Goal: Task Accomplishment & Management: Complete application form

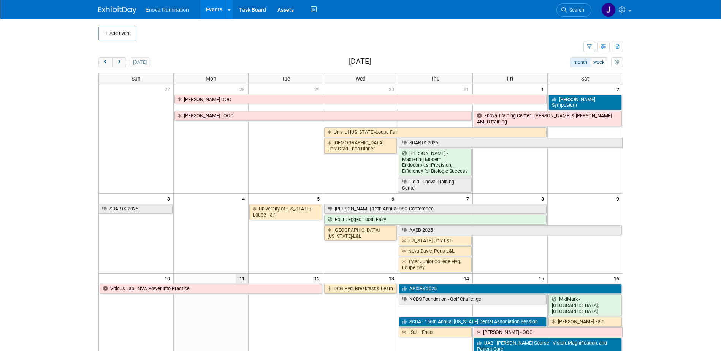
click at [572, 9] on span "Search" at bounding box center [574, 10] width 17 height 6
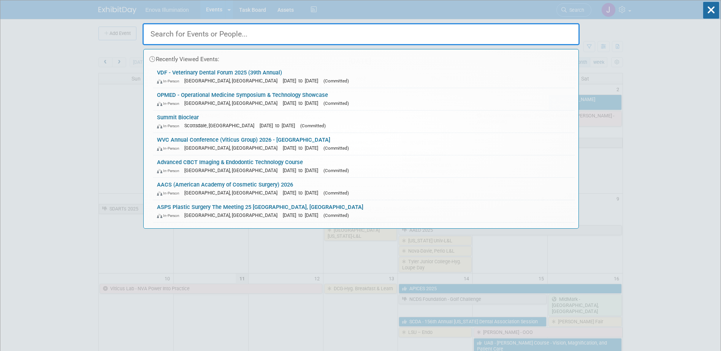
click at [549, 33] on input "text" at bounding box center [360, 34] width 437 height 22
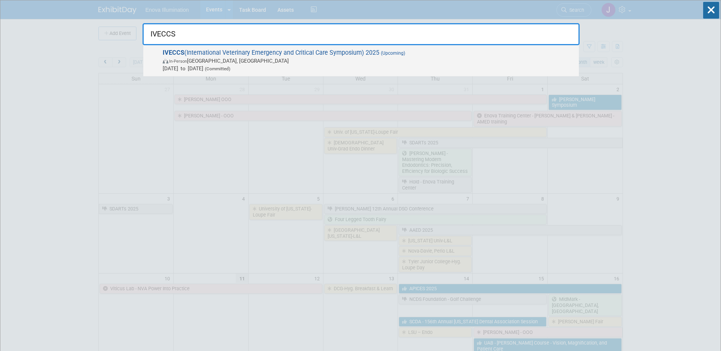
type input "IVECCS"
click at [225, 54] on span "IVECCS (International Veterinary Emergency and Critical Care Symposium) 2025 (U…" at bounding box center [367, 60] width 414 height 23
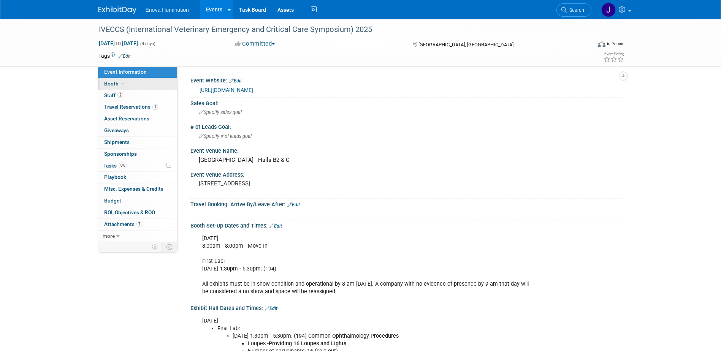
click at [142, 85] on link "Booth" at bounding box center [137, 83] width 79 height 11
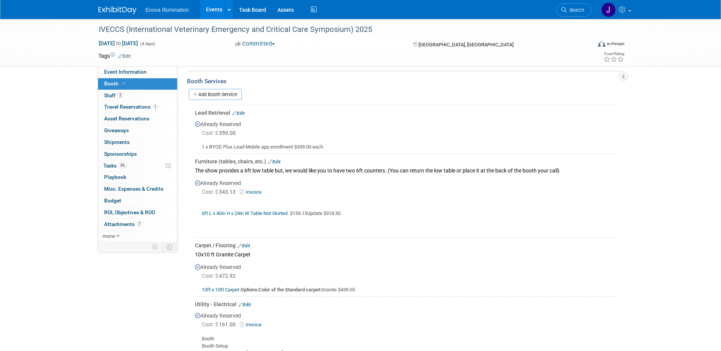
scroll to position [266, 0]
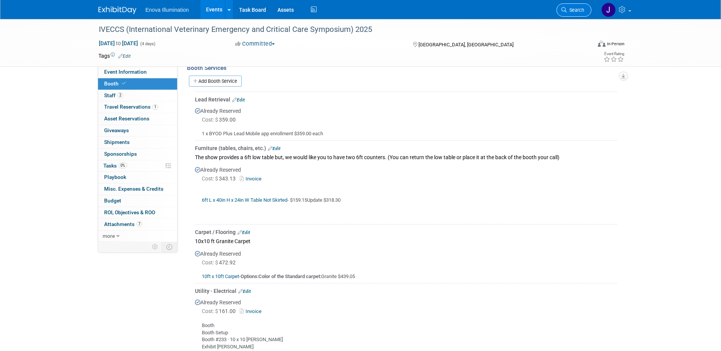
click at [570, 11] on span "Search" at bounding box center [574, 10] width 17 height 6
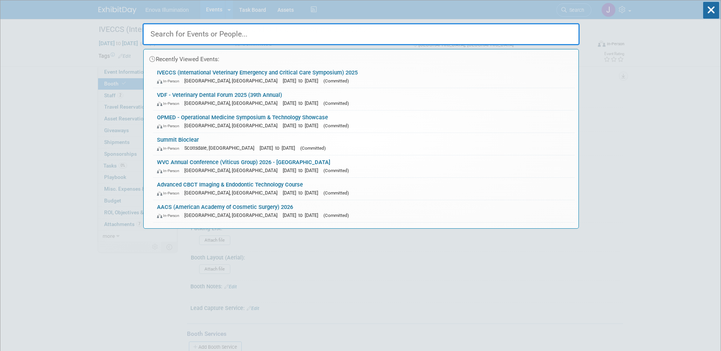
click at [498, 29] on input "text" at bounding box center [360, 34] width 437 height 22
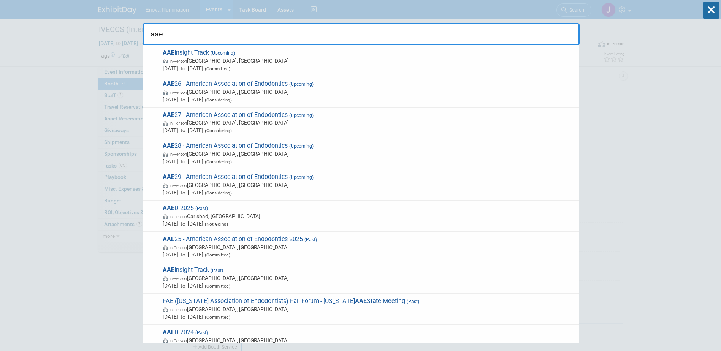
drag, startPoint x: 218, startPoint y: 35, endPoint x: 93, endPoint y: 24, distance: 126.2
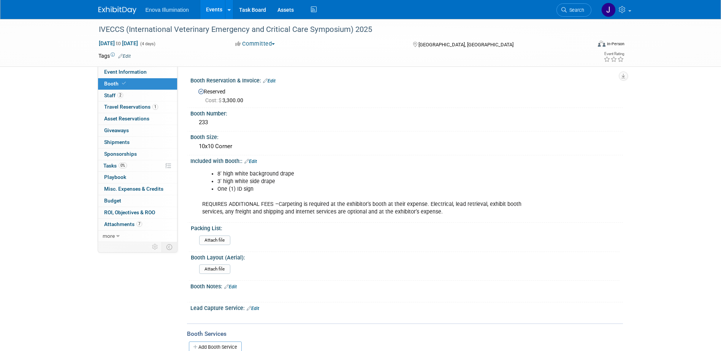
drag, startPoint x: 582, startPoint y: 12, endPoint x: 563, endPoint y: 18, distance: 20.7
click at [582, 12] on span "Search" at bounding box center [574, 10] width 17 height 6
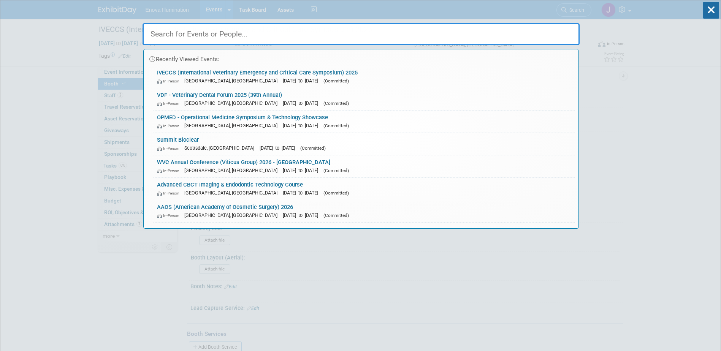
click at [493, 31] on input "text" at bounding box center [360, 34] width 437 height 22
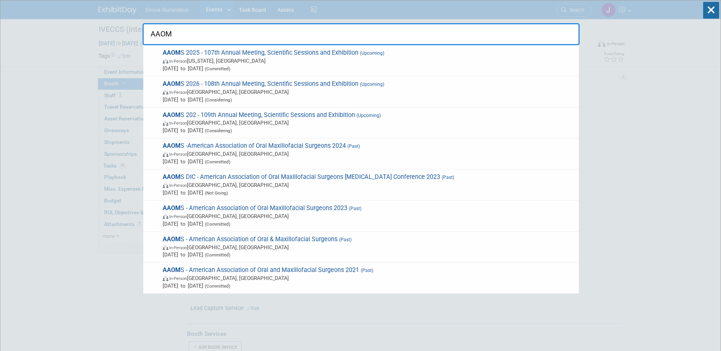
type input "AAOM"
drag, startPoint x: 181, startPoint y: 31, endPoint x: 0, endPoint y: 50, distance: 182.2
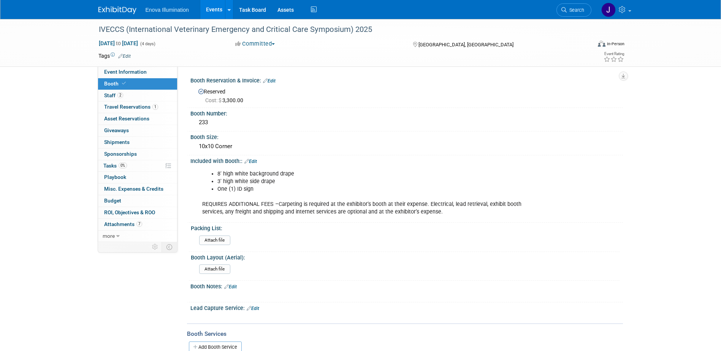
click at [568, 8] on span "Search" at bounding box center [574, 10] width 17 height 6
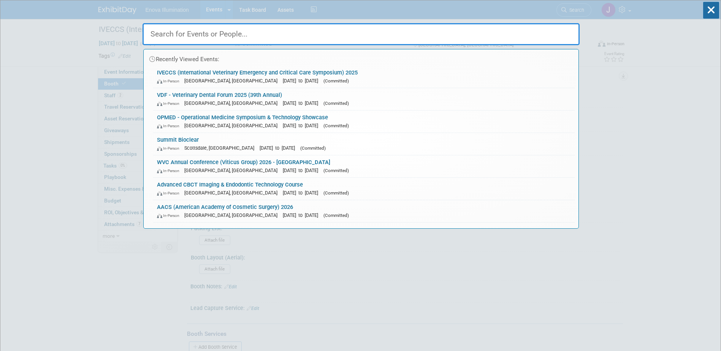
click at [520, 34] on input "text" at bounding box center [360, 34] width 437 height 22
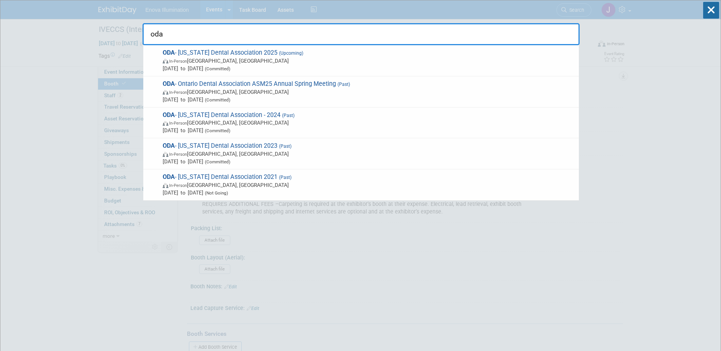
type input "oda"
drag, startPoint x: 79, startPoint y: 49, endPoint x: 43, endPoint y: 51, distance: 36.2
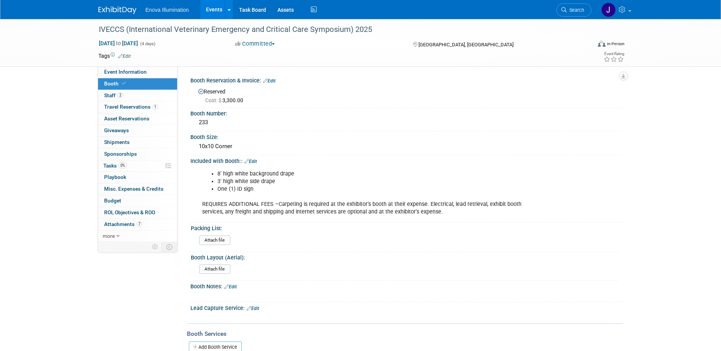
click at [104, 8] on img at bounding box center [117, 10] width 38 height 8
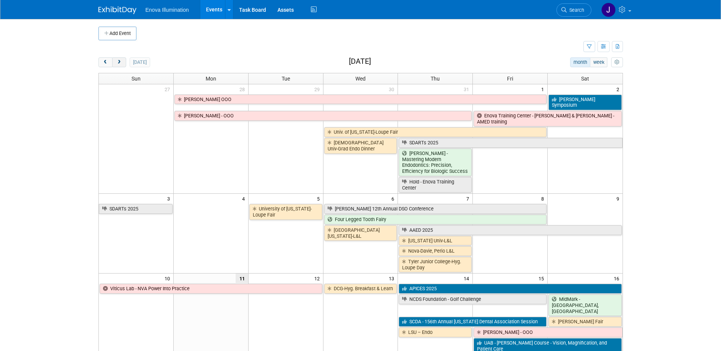
click at [120, 63] on span "next" at bounding box center [119, 62] width 6 height 5
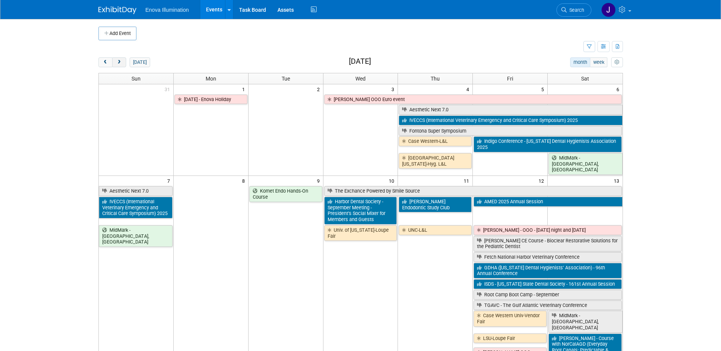
click at [120, 63] on span "next" at bounding box center [119, 62] width 6 height 5
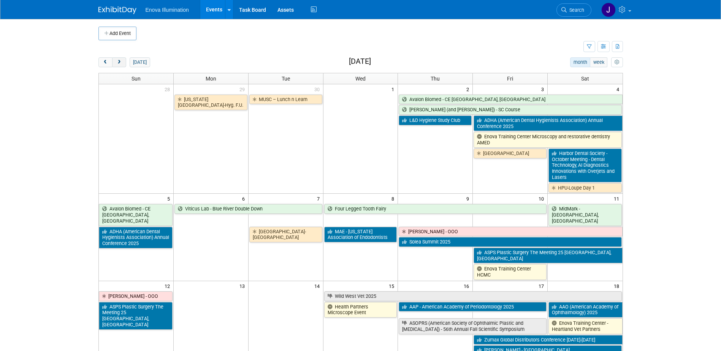
click at [120, 63] on span "next" at bounding box center [119, 62] width 6 height 5
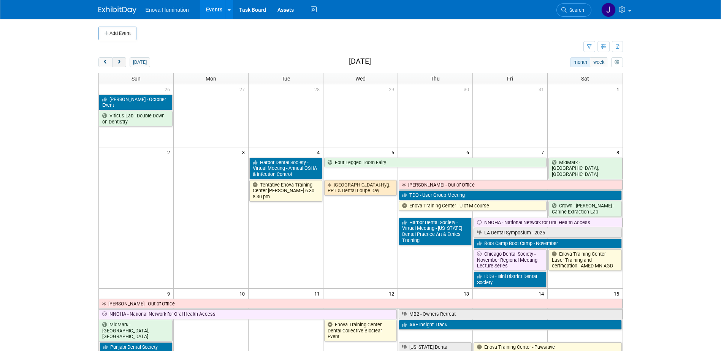
click at [120, 63] on span "next" at bounding box center [119, 62] width 6 height 5
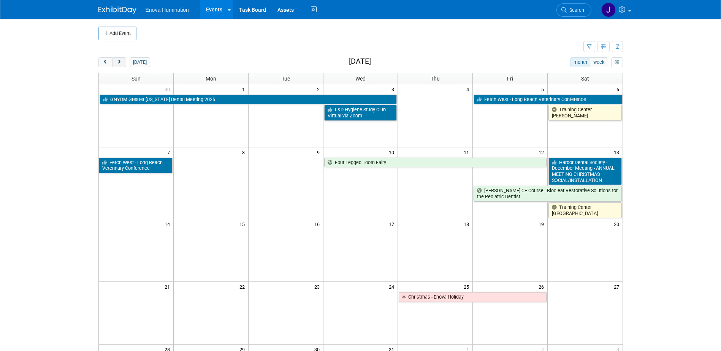
click at [120, 63] on span "next" at bounding box center [119, 62] width 6 height 5
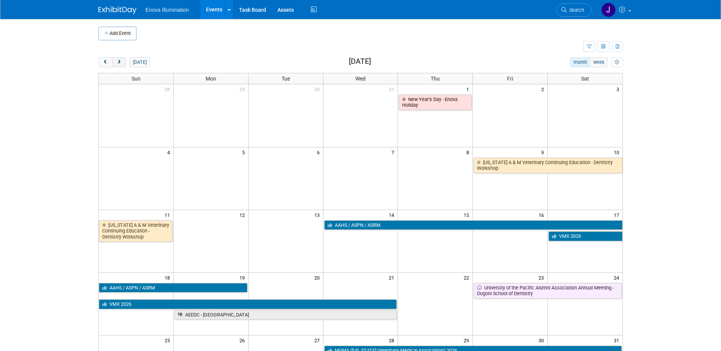
click at [120, 63] on span "next" at bounding box center [119, 62] width 6 height 5
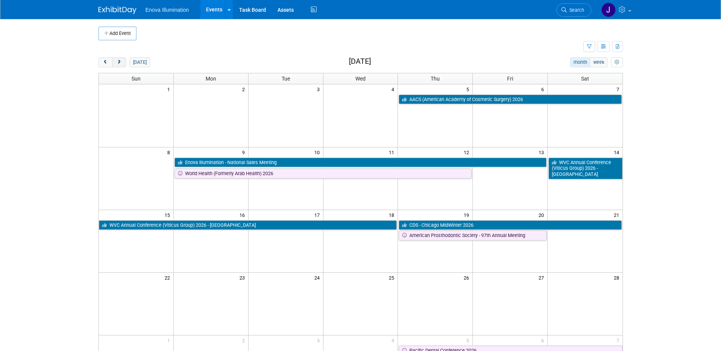
click at [120, 63] on span "next" at bounding box center [119, 62] width 6 height 5
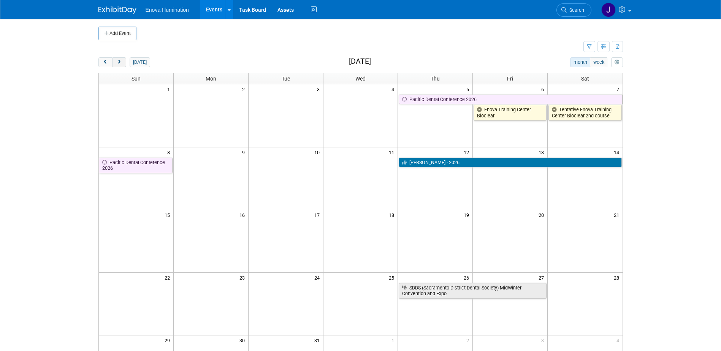
click at [120, 63] on span "next" at bounding box center [119, 62] width 6 height 5
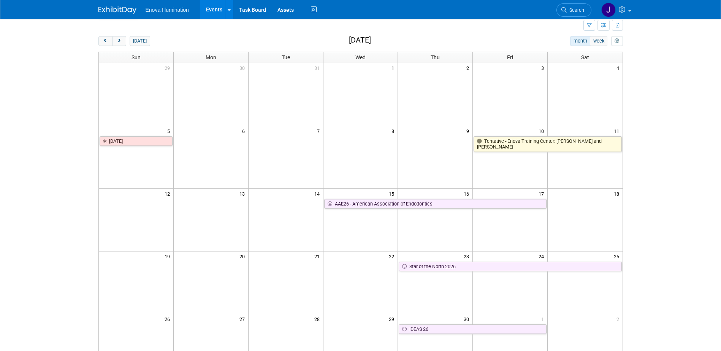
scroll to position [38, 0]
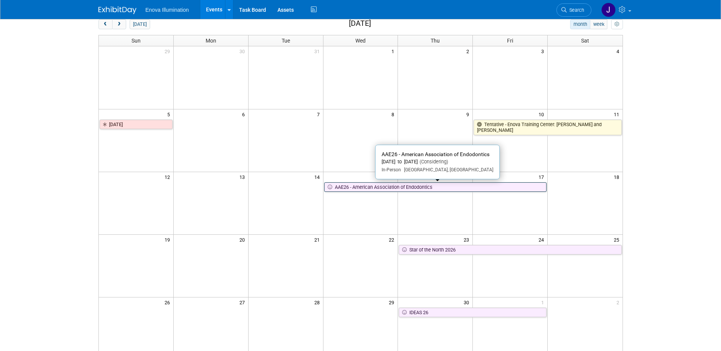
click at [357, 191] on link "AAE26 - American Association of Endodontics" at bounding box center [435, 187] width 223 height 10
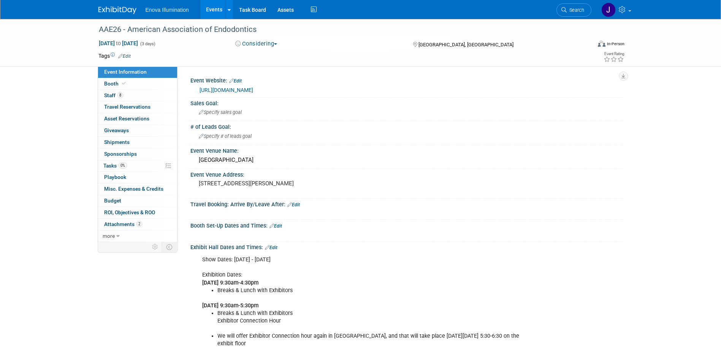
click at [257, 45] on button "Considering" at bounding box center [256, 44] width 47 height 8
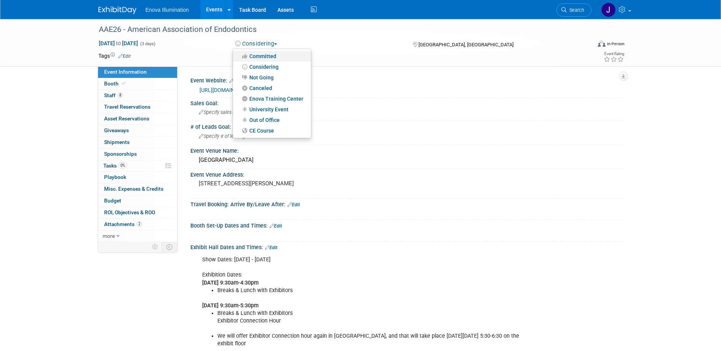
click at [260, 59] on link "Committed" at bounding box center [272, 56] width 78 height 11
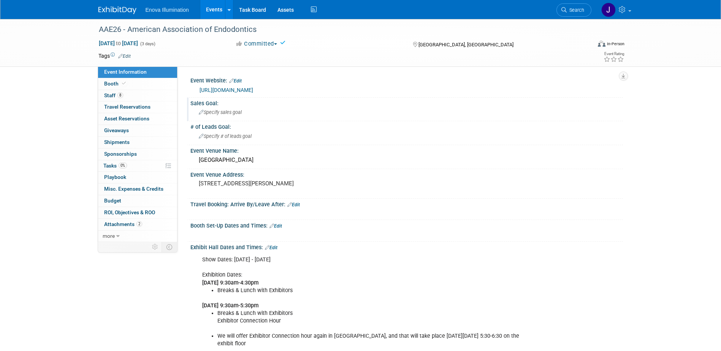
scroll to position [38, 0]
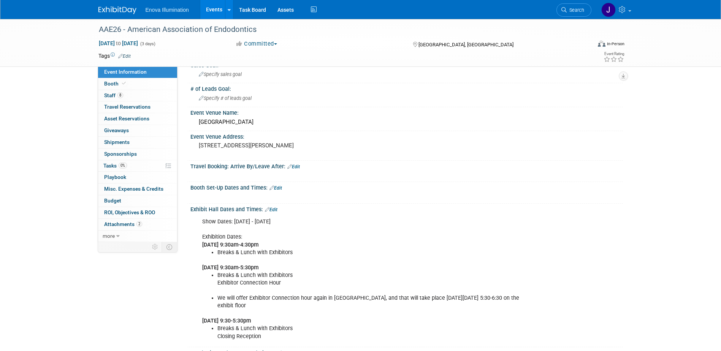
click at [130, 8] on img at bounding box center [117, 10] width 38 height 8
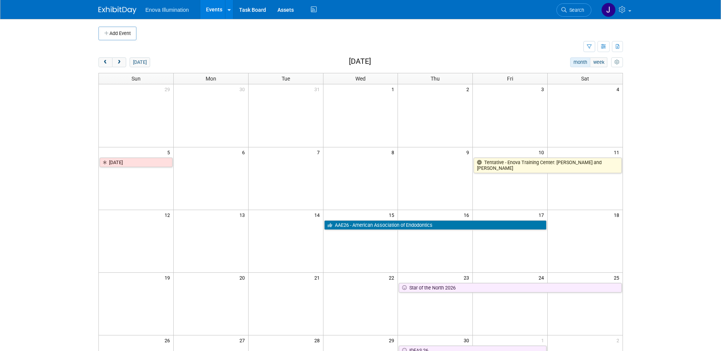
click at [302, 227] on td at bounding box center [285, 225] width 75 height 11
click at [101, 65] on button "prev" at bounding box center [105, 62] width 14 height 10
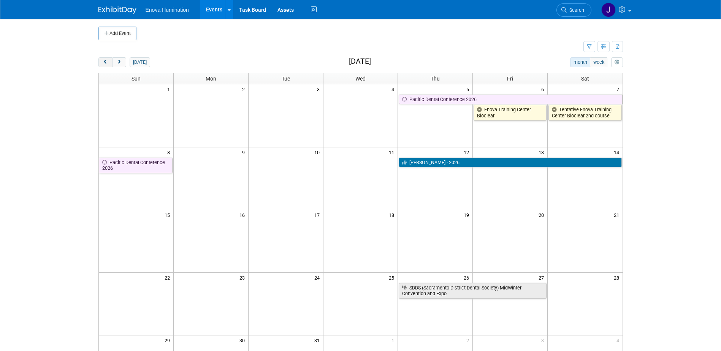
click at [103, 63] on span "prev" at bounding box center [106, 62] width 6 height 5
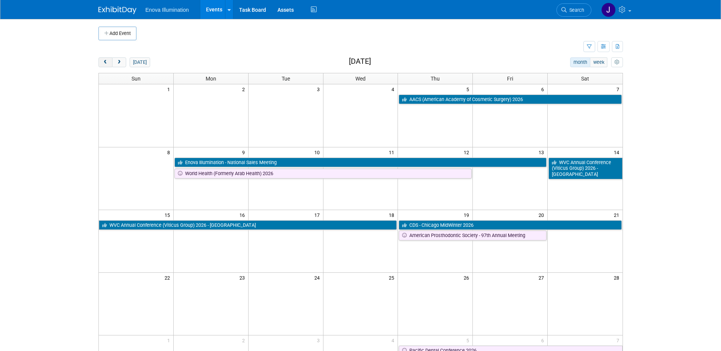
click at [104, 63] on span "prev" at bounding box center [106, 62] width 6 height 5
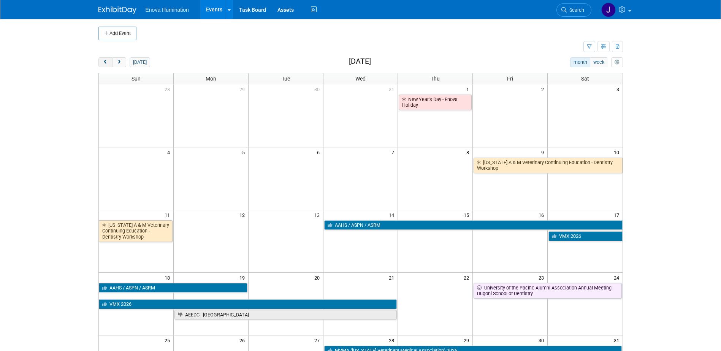
click at [104, 63] on span "prev" at bounding box center [106, 62] width 6 height 5
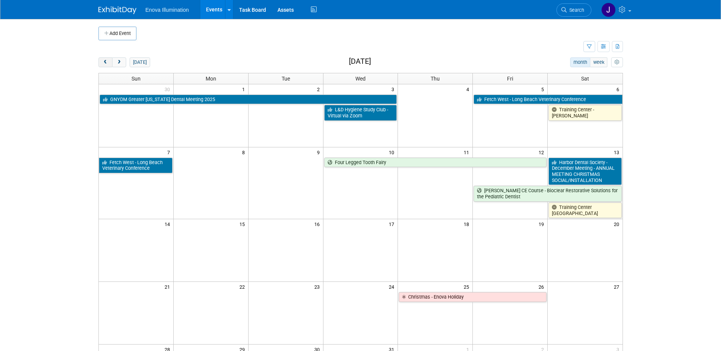
click at [104, 63] on span "prev" at bounding box center [106, 62] width 6 height 5
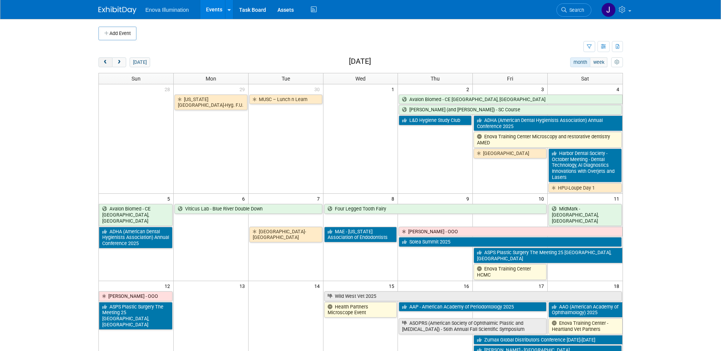
click at [104, 63] on span "prev" at bounding box center [106, 62] width 6 height 5
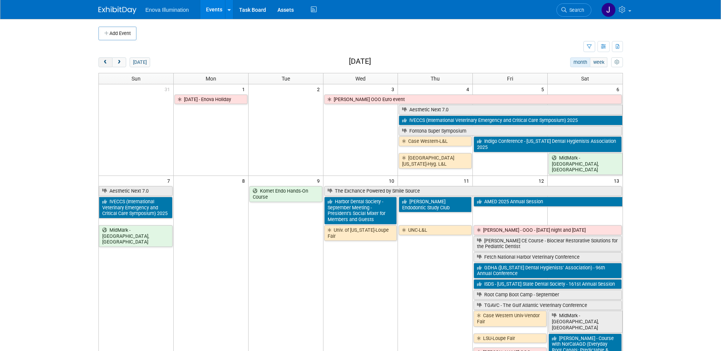
click at [104, 63] on span "prev" at bounding box center [106, 62] width 6 height 5
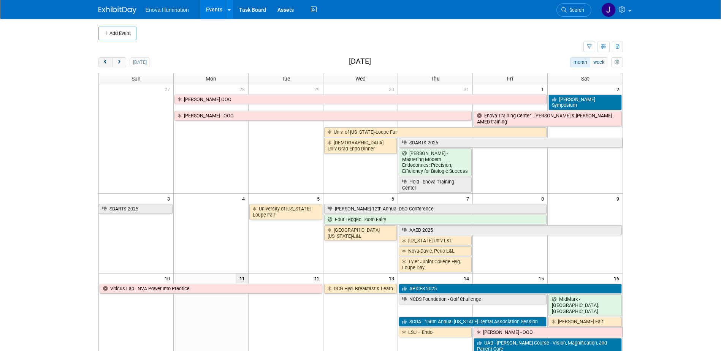
click at [104, 63] on span "prev" at bounding box center [106, 62] width 6 height 5
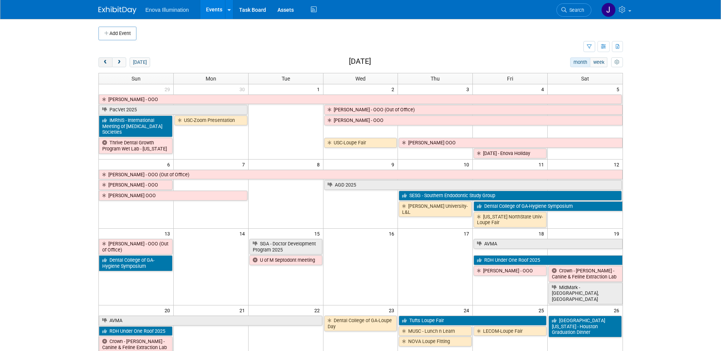
click at [104, 63] on span "prev" at bounding box center [106, 62] width 6 height 5
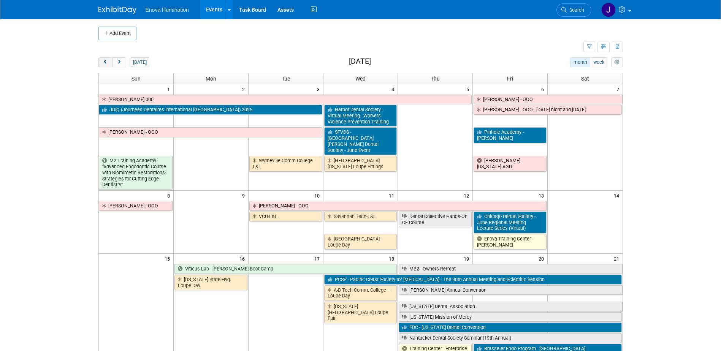
click at [104, 63] on span "prev" at bounding box center [106, 62] width 6 height 5
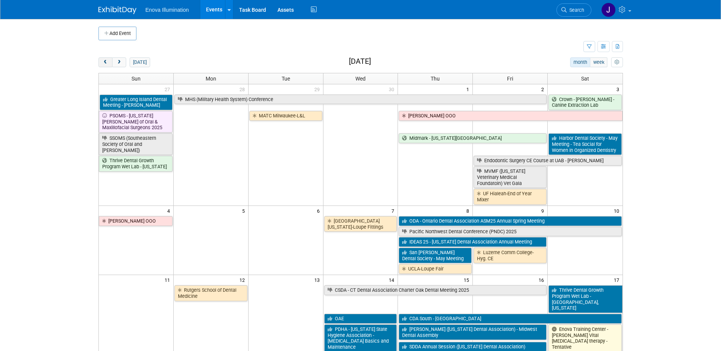
click at [104, 63] on span "prev" at bounding box center [106, 62] width 6 height 5
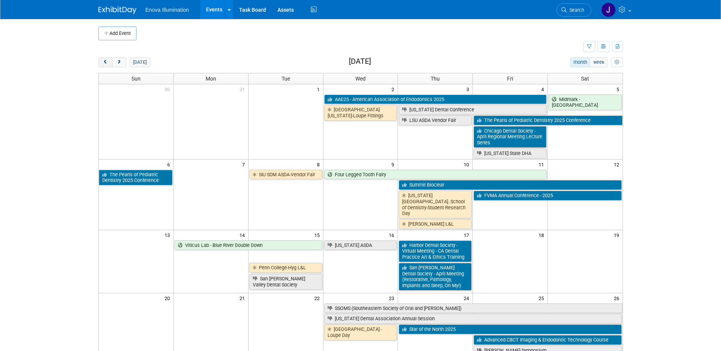
click at [104, 63] on span "prev" at bounding box center [106, 62] width 6 height 5
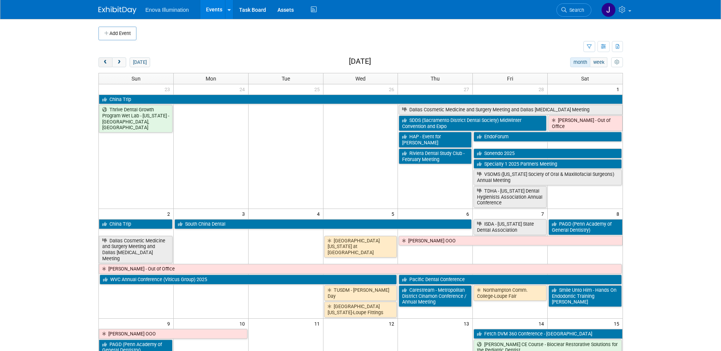
click at [104, 63] on span "prev" at bounding box center [106, 62] width 6 height 5
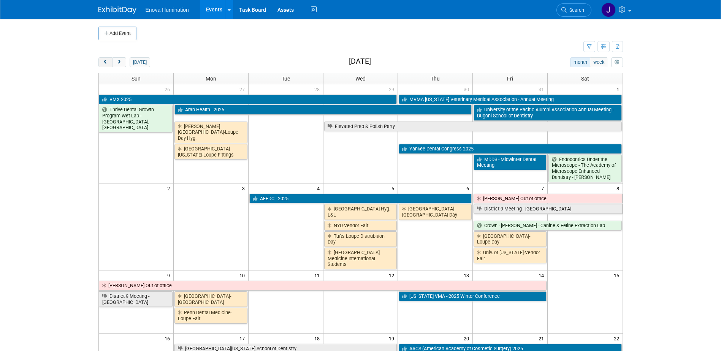
click at [104, 63] on span "prev" at bounding box center [106, 62] width 6 height 5
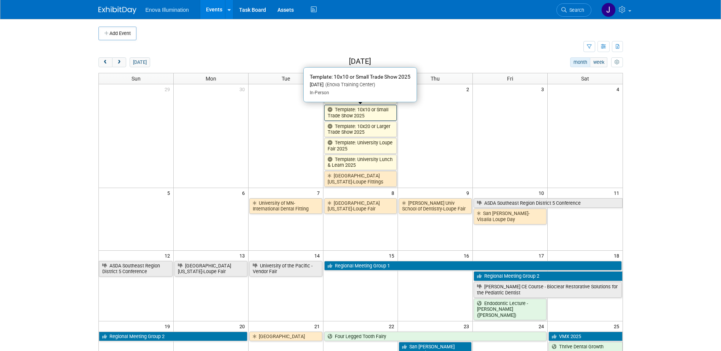
click at [342, 111] on link "Template: 10x10 or Small Trade Show 2025" at bounding box center [360, 113] width 73 height 16
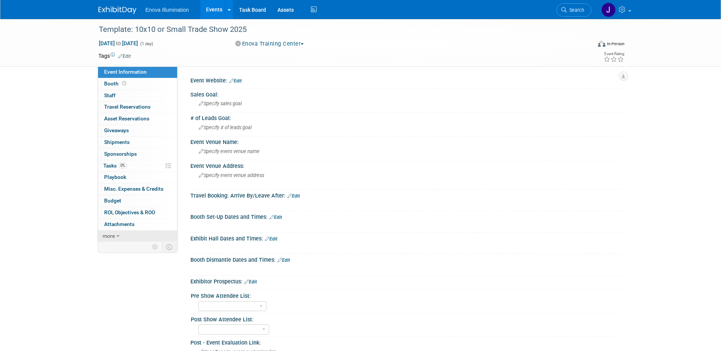
click at [136, 234] on link "more" at bounding box center [137, 236] width 79 height 11
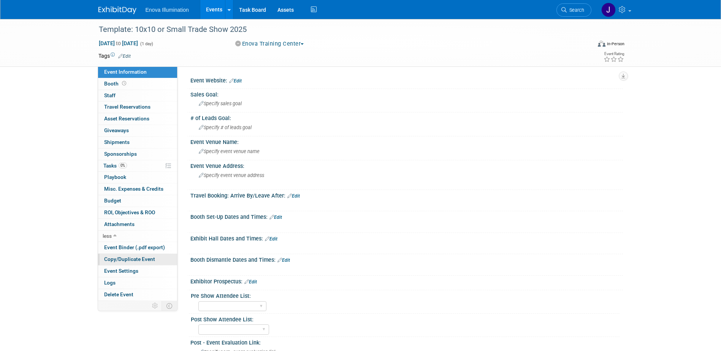
click at [138, 255] on link "Copy/Duplicate Event" at bounding box center [137, 259] width 79 height 11
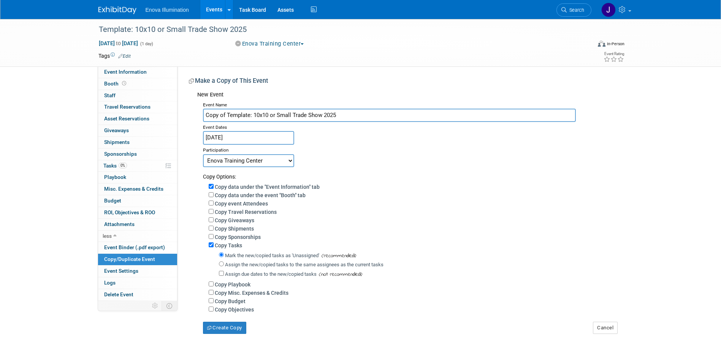
drag, startPoint x: 265, startPoint y: 117, endPoint x: 0, endPoint y: 172, distance: 270.8
click at [24, 139] on div "Template: 10x10 or Small Trade Show 2025 Jan 1, 2025 to Jan 1, 2025 (1 day) Jan…" at bounding box center [360, 184] width 721 height 330
type input "University of Utah - Juan Carlos Course"
click at [253, 162] on select "Committed Considering Not Going Canceled Enova Training Center University Event…" at bounding box center [248, 160] width 91 height 13
select select "1"
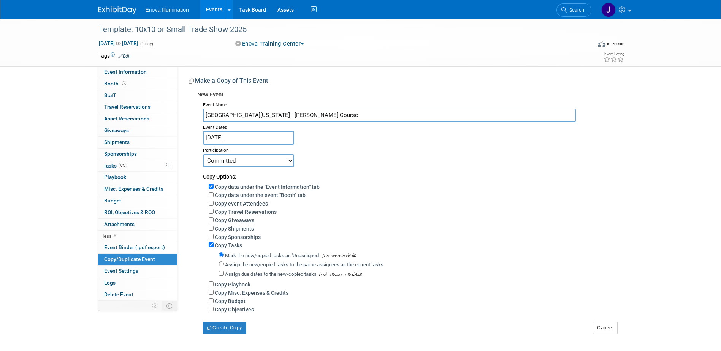
click at [203, 154] on select "Committed Considering Not Going Canceled Enova Training Center University Event…" at bounding box center [248, 160] width 91 height 13
click at [221, 266] on input "Assign the new/copied tasks to the same assignees as the current tasks" at bounding box center [221, 263] width 5 height 5
radio input "true"
click at [224, 141] on input "Jan 1, 2025" at bounding box center [248, 137] width 91 height 13
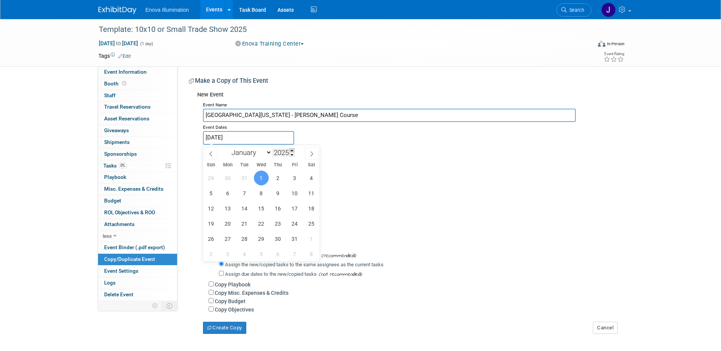
click at [292, 150] on span at bounding box center [291, 150] width 5 height 5
type input "2026"
click at [245, 151] on select "January February March April May June July August September October November De…" at bounding box center [250, 152] width 44 height 9
select select "3"
click at [228, 148] on select "January February March April May June July August September October November De…" at bounding box center [250, 152] width 44 height 9
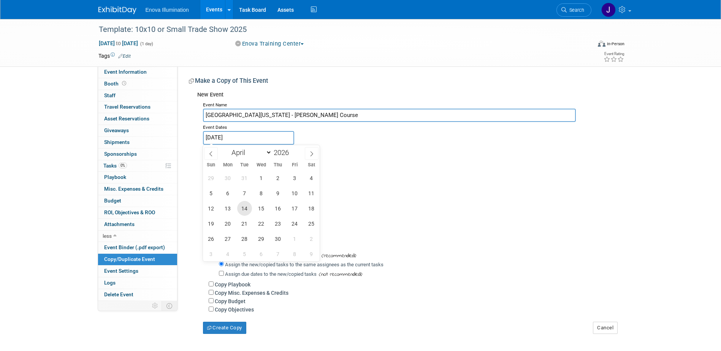
click at [244, 210] on span "14" at bounding box center [244, 208] width 15 height 15
type input "Apr 14, 2026"
click at [244, 210] on span "14" at bounding box center [244, 208] width 15 height 15
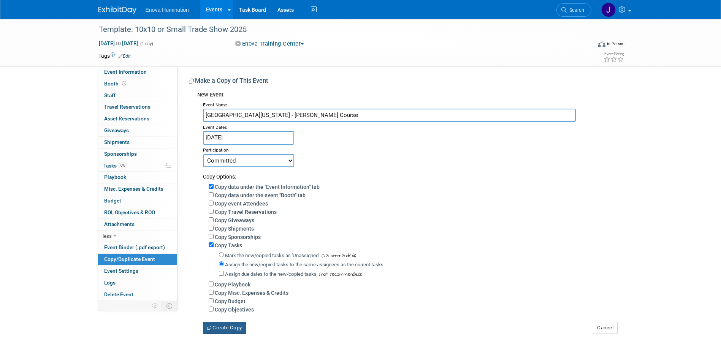
click at [220, 329] on button "Create Copy" at bounding box center [224, 328] width 43 height 12
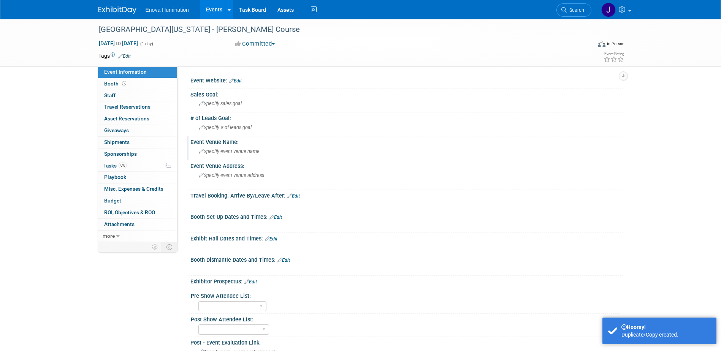
click at [229, 155] on div "Specify event venue name" at bounding box center [406, 152] width 421 height 12
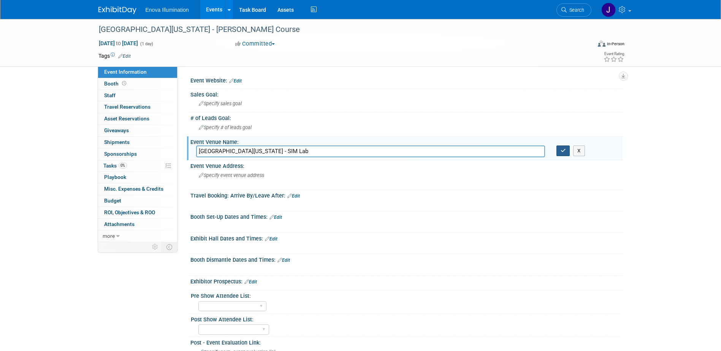
type input "[GEOGRAPHIC_DATA][US_STATE] - SIM Lab"
click at [563, 152] on icon "button" at bounding box center [562, 150] width 5 height 5
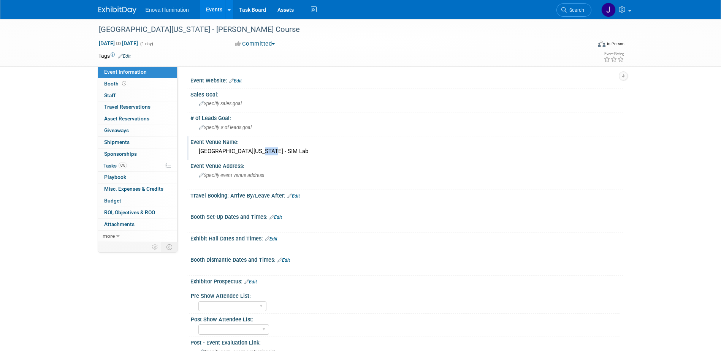
drag, startPoint x: 247, startPoint y: 150, endPoint x: 260, endPoint y: 151, distance: 12.5
click at [260, 151] on div "University of Utah - SIM Lab" at bounding box center [406, 152] width 421 height 12
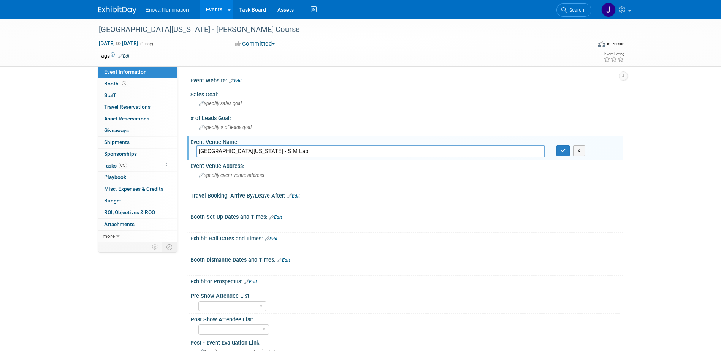
drag, startPoint x: 272, startPoint y: 149, endPoint x: 249, endPoint y: 150, distance: 22.8
click at [249, 150] on input "University of Utah - SIM Lab" at bounding box center [370, 152] width 349 height 12
type input "[GEOGRAPHIC_DATA][US_STATE]"
click at [561, 150] on icon "button" at bounding box center [562, 150] width 5 height 5
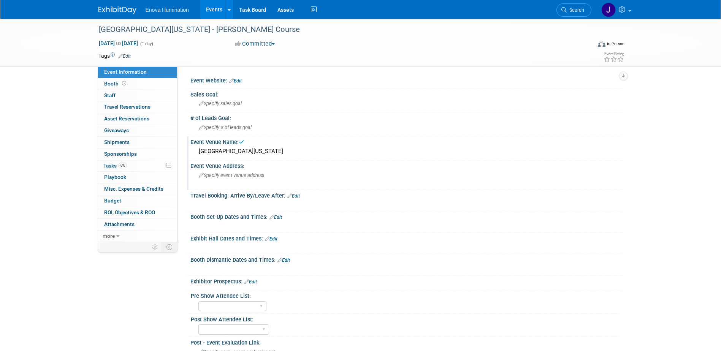
click at [234, 177] on span "Specify event venue address" at bounding box center [231, 175] width 65 height 6
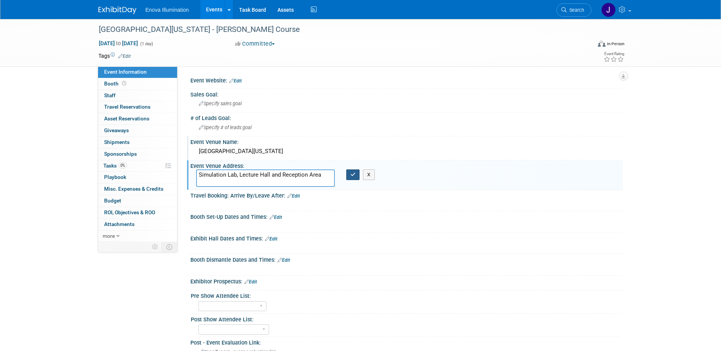
type textarea "Simulation Lab, Lecture Hall and Reception Area"
click at [350, 178] on button "button" at bounding box center [353, 174] width 14 height 11
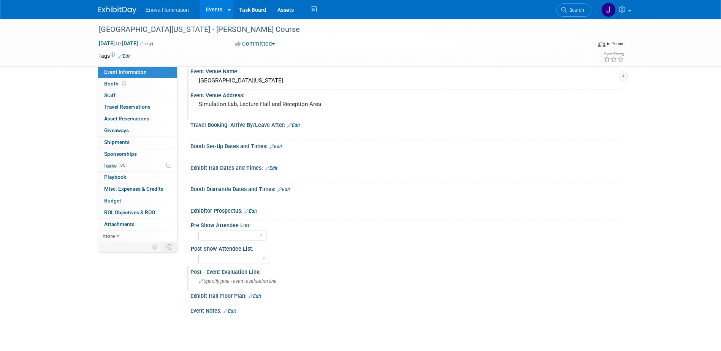
scroll to position [76, 0]
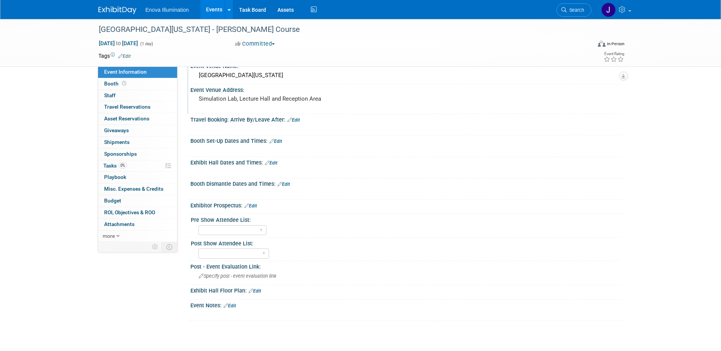
click at [236, 305] on link "Edit" at bounding box center [229, 305] width 13 height 5
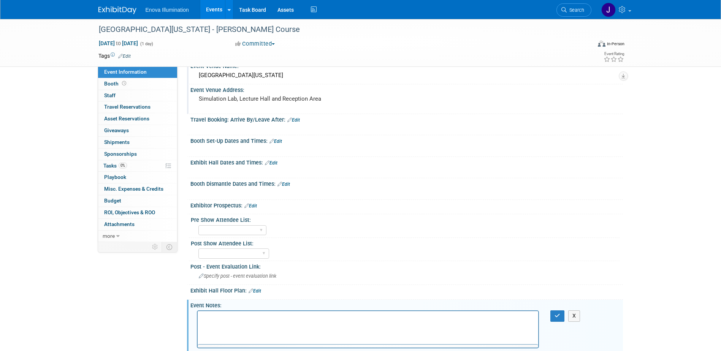
scroll to position [0, 0]
click at [220, 310] on div at bounding box center [368, 333] width 342 height 47
click at [217, 316] on p "Rich Text Area. Press ALT-0 for help." at bounding box center [368, 318] width 332 height 8
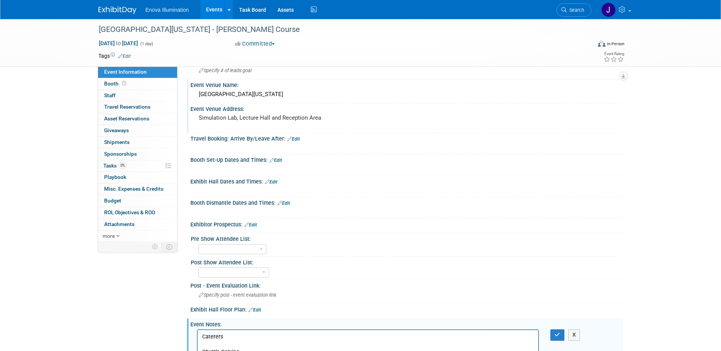
scroll to position [2, 0]
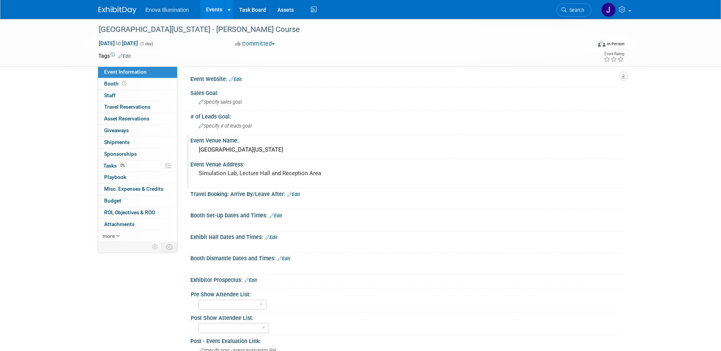
click at [237, 166] on div "Event Venue Address:" at bounding box center [406, 163] width 432 height 9
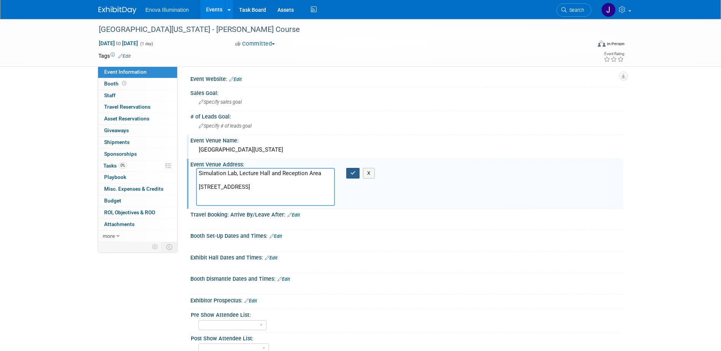
type textarea "Simulation Lab, Lecture Hall and Reception Area 530 South Wakara Way Salt Lake …"
click at [353, 173] on icon "button" at bounding box center [352, 173] width 5 height 5
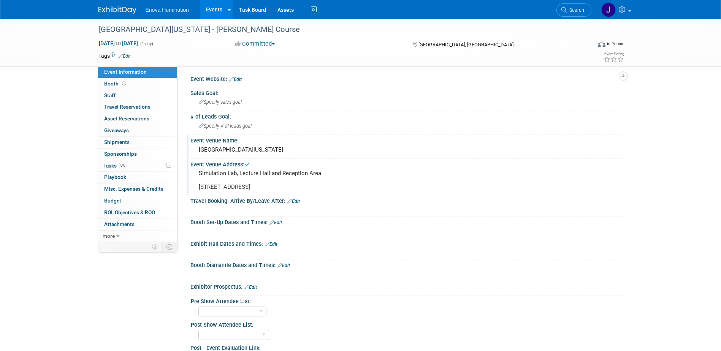
click at [277, 152] on div "University of Utah" at bounding box center [406, 150] width 421 height 12
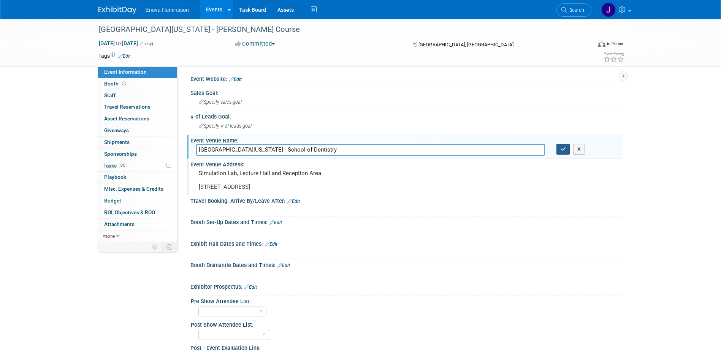
type input "University of Utah - School of Dentistry"
click at [563, 150] on icon "button" at bounding box center [562, 149] width 5 height 5
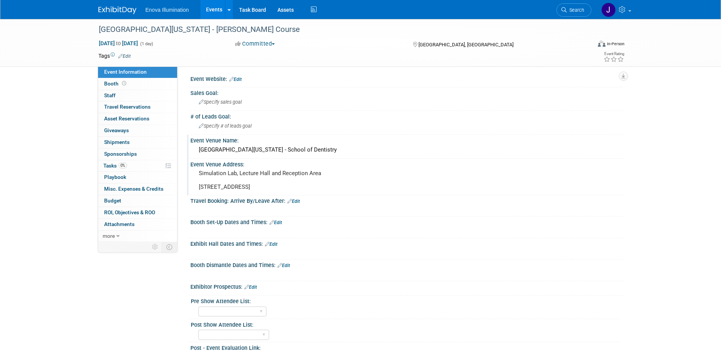
click at [277, 247] on link "Edit" at bounding box center [271, 244] width 13 height 5
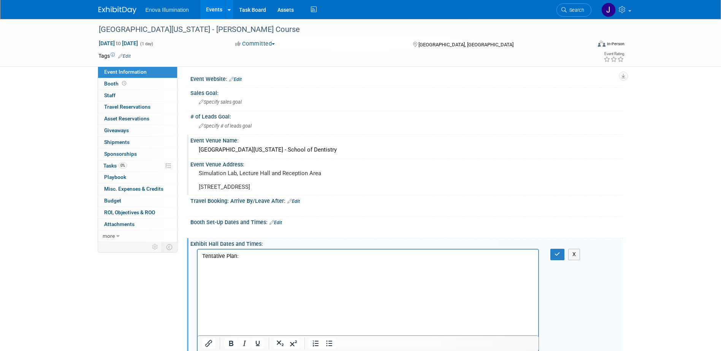
scroll to position [40, 0]
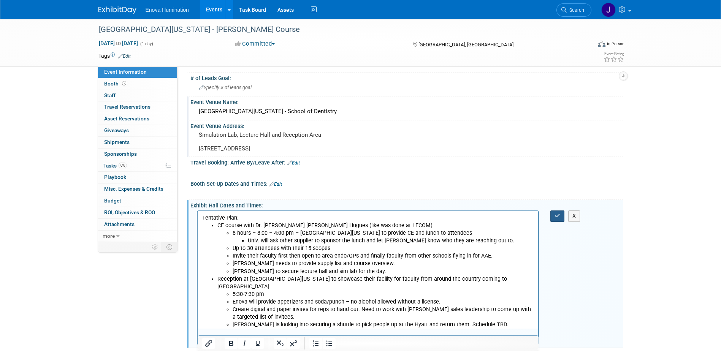
click at [554, 221] on button "button" at bounding box center [557, 215] width 14 height 11
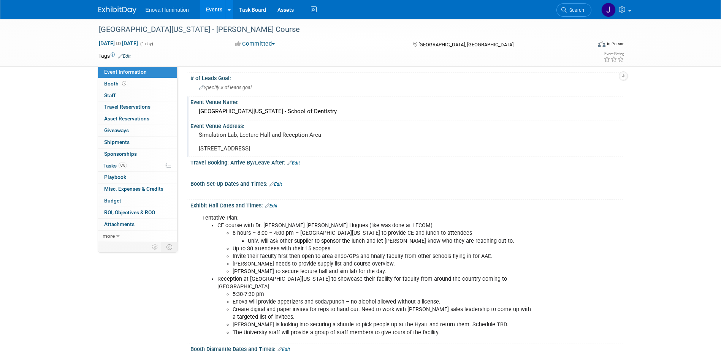
click at [274, 209] on link "Edit" at bounding box center [271, 205] width 13 height 5
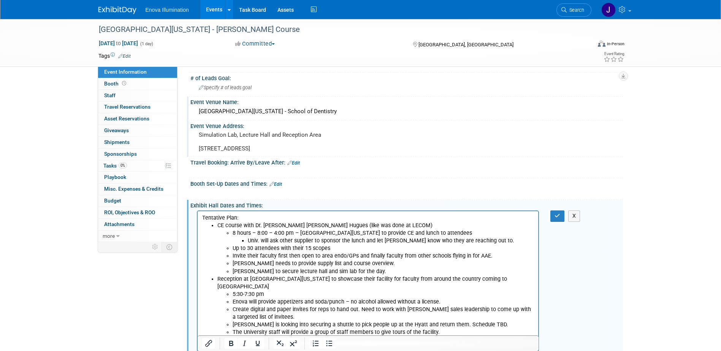
scroll to position [0, 0]
click at [331, 248] on li "Up to 30 attendees with their 15 scopes" at bounding box center [383, 249] width 302 height 8
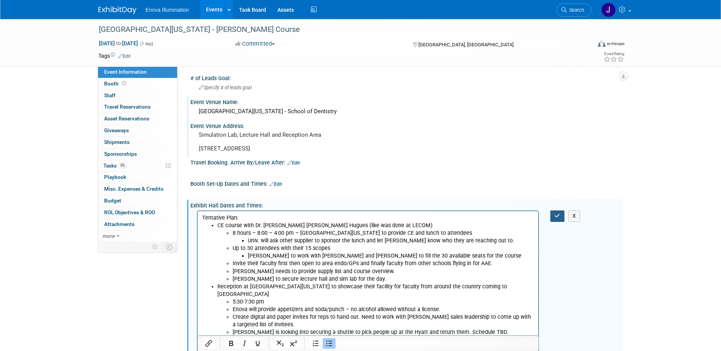
click at [554, 218] on icon "button" at bounding box center [557, 215] width 6 height 5
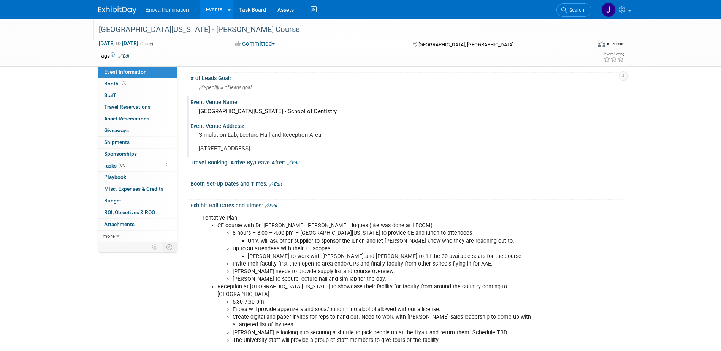
click at [147, 33] on div "University of Utah - Juan Carlos Course" at bounding box center [338, 30] width 484 height 14
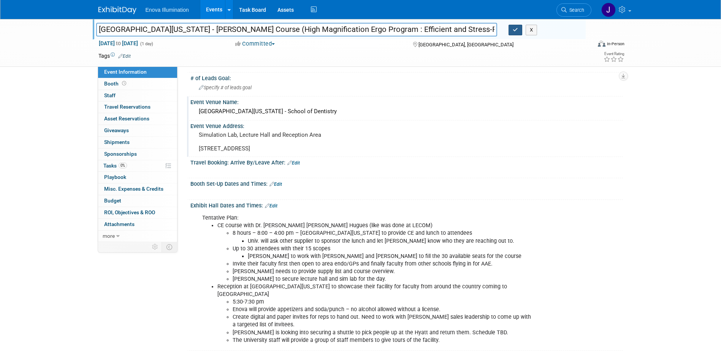
type input "[GEOGRAPHIC_DATA][US_STATE] - [PERSON_NAME] Course (High Magnification Ergo Pro…"
click at [520, 30] on button "button" at bounding box center [515, 30] width 14 height 11
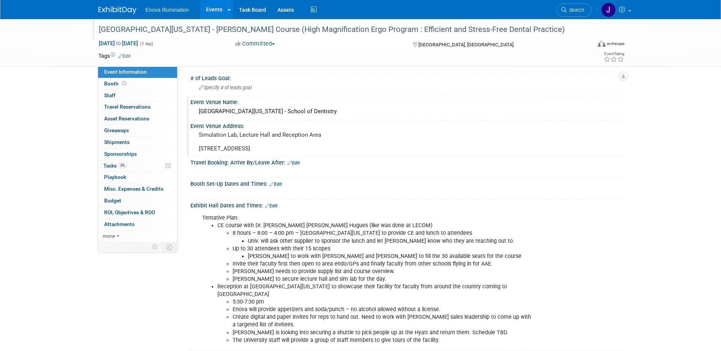
click at [129, 10] on img at bounding box center [117, 10] width 38 height 8
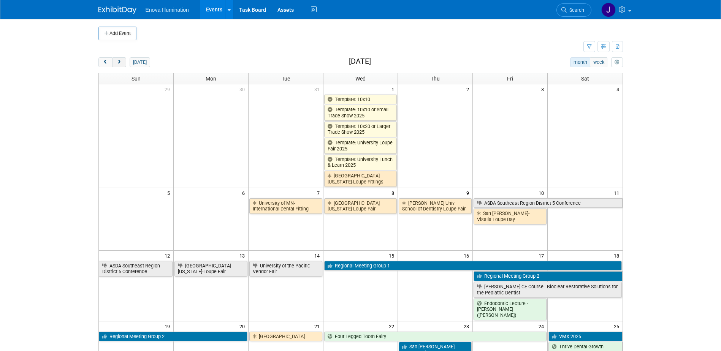
click at [116, 63] on span "next" at bounding box center [119, 62] width 6 height 5
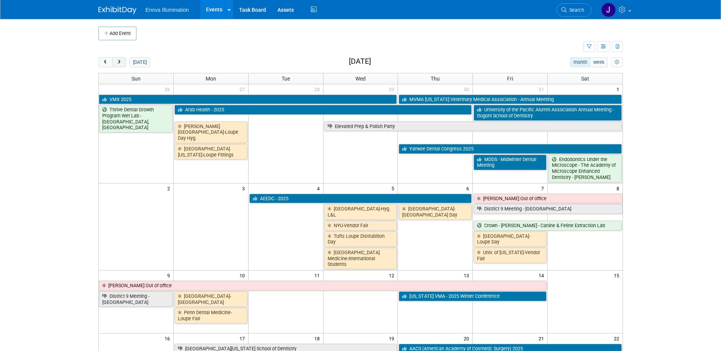
click at [116, 63] on span "next" at bounding box center [119, 62] width 6 height 5
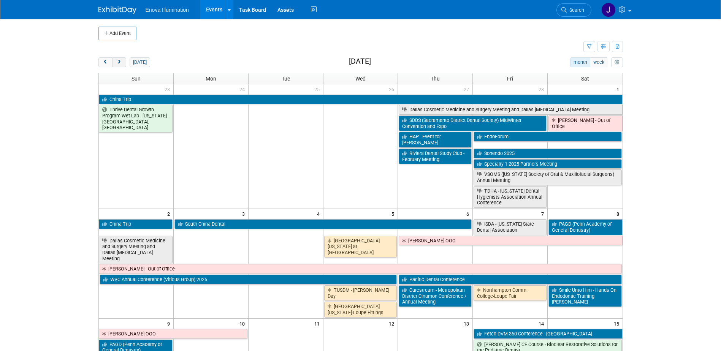
click at [116, 63] on span "next" at bounding box center [119, 62] width 6 height 5
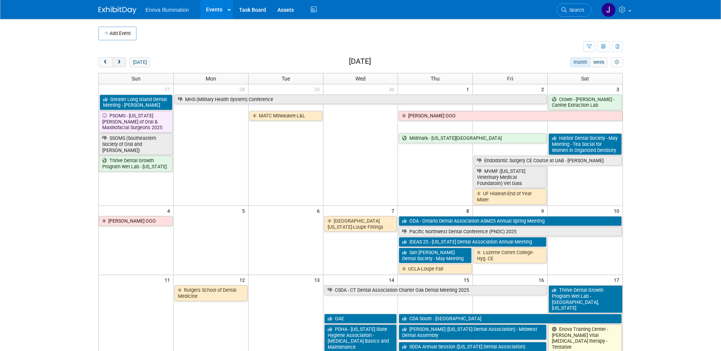
click at [116, 63] on span "next" at bounding box center [119, 62] width 6 height 5
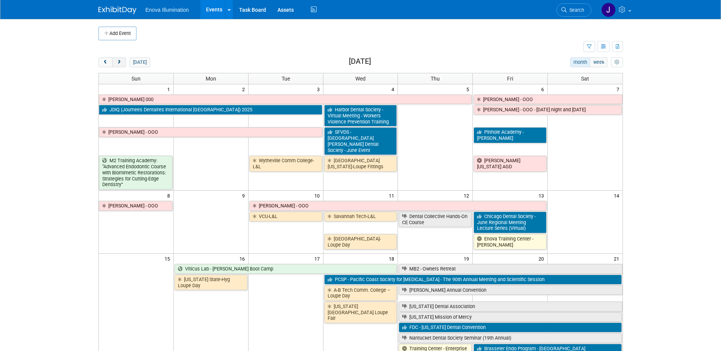
click at [116, 63] on span "next" at bounding box center [119, 62] width 6 height 5
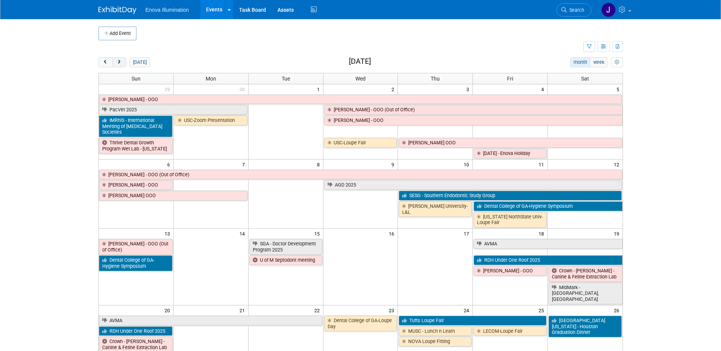
click at [116, 63] on span "next" at bounding box center [119, 62] width 6 height 5
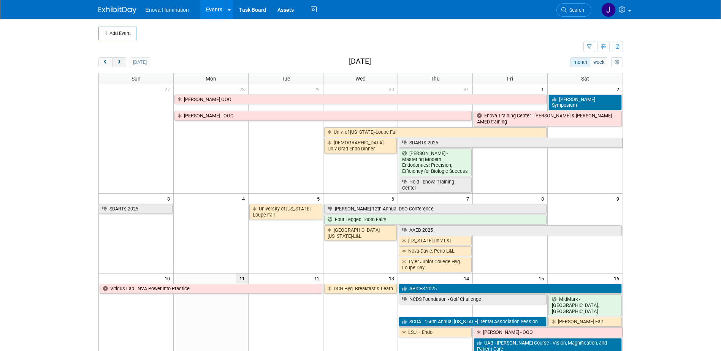
click at [116, 63] on span "next" at bounding box center [119, 62] width 6 height 5
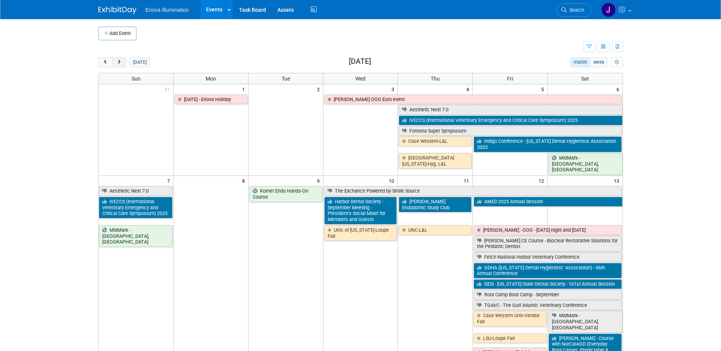
click at [116, 63] on span "next" at bounding box center [119, 62] width 6 height 5
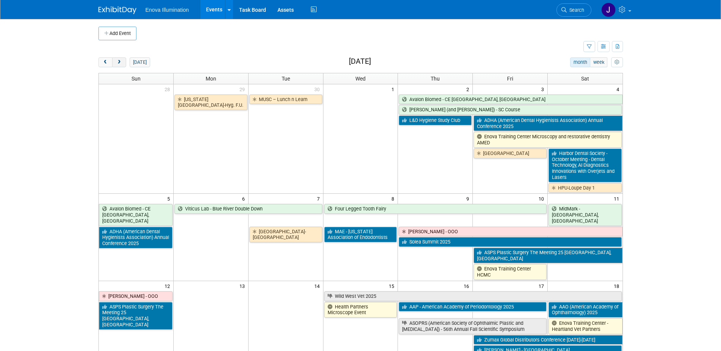
click at [116, 63] on span "next" at bounding box center [119, 62] width 6 height 5
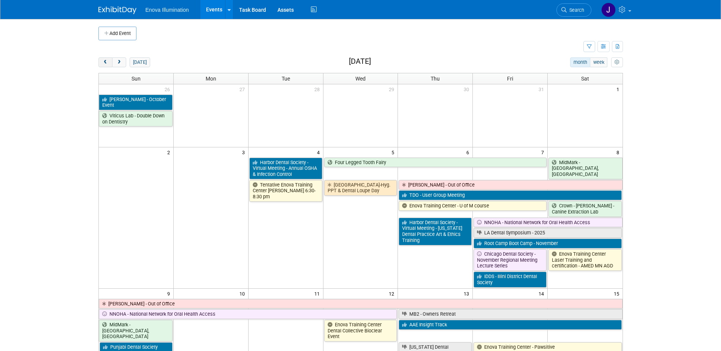
click at [103, 63] on span "prev" at bounding box center [106, 62] width 6 height 5
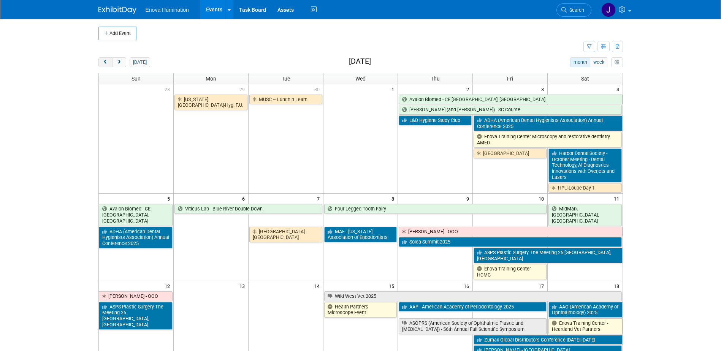
click at [103, 63] on span "prev" at bounding box center [106, 62] width 6 height 5
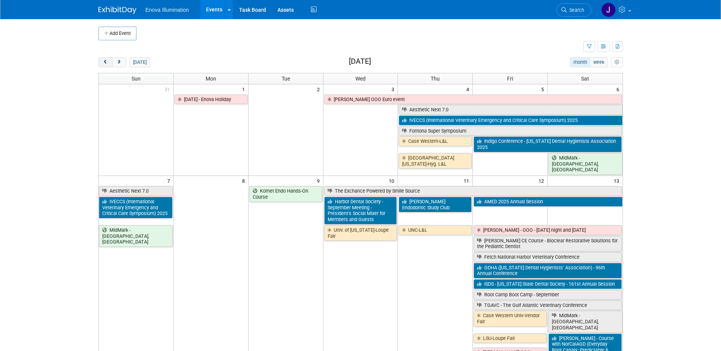
click at [103, 63] on span "prev" at bounding box center [106, 62] width 6 height 5
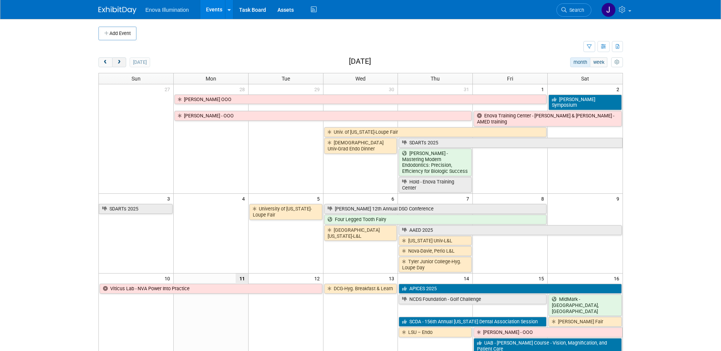
click at [119, 62] on span "next" at bounding box center [119, 62] width 6 height 5
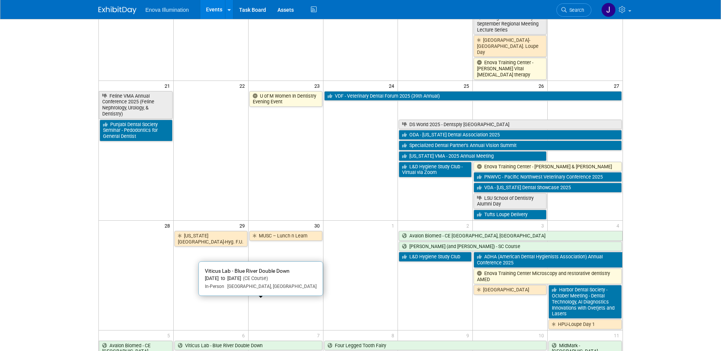
scroll to position [456, 0]
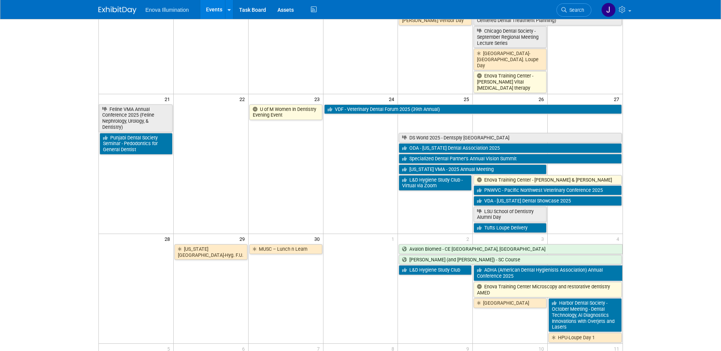
click at [575, 7] on span "Search" at bounding box center [574, 10] width 17 height 6
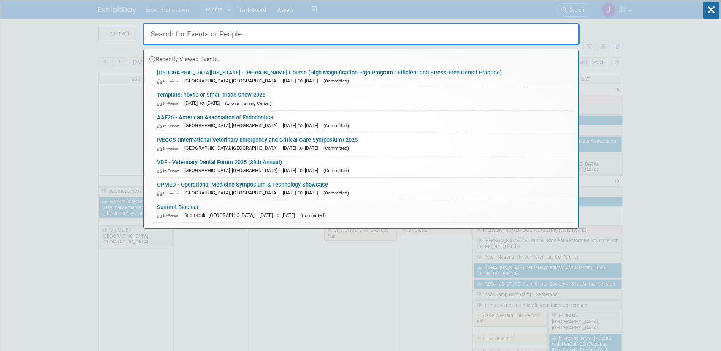
click at [521, 26] on input "text" at bounding box center [360, 34] width 437 height 22
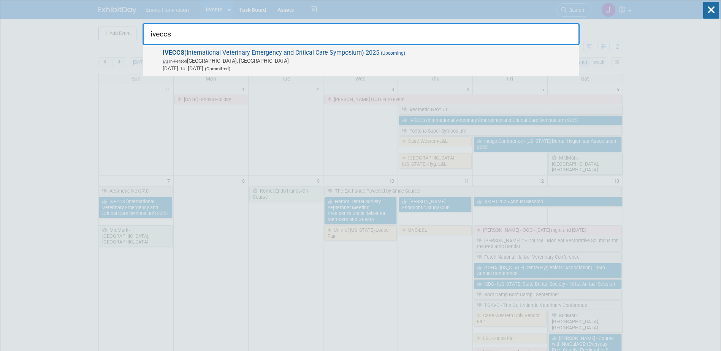
type input "iveccs"
click at [213, 61] on span "In-Person San Diego, CA" at bounding box center [369, 61] width 412 height 8
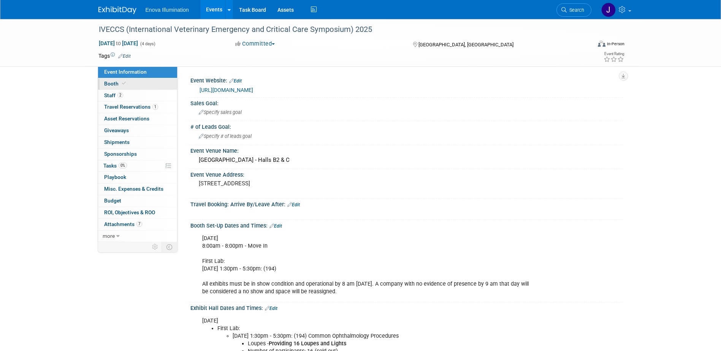
click at [138, 88] on link "Booth" at bounding box center [137, 83] width 79 height 11
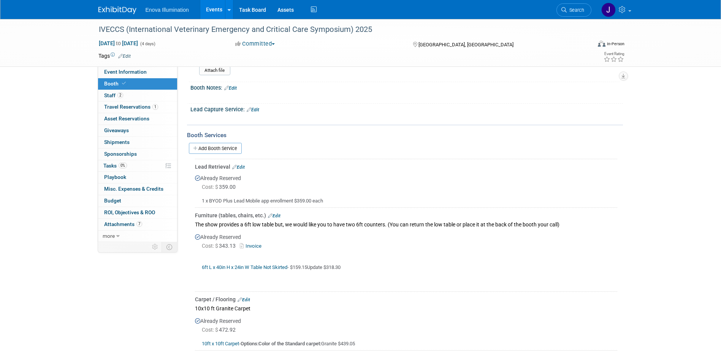
scroll to position [38, 0]
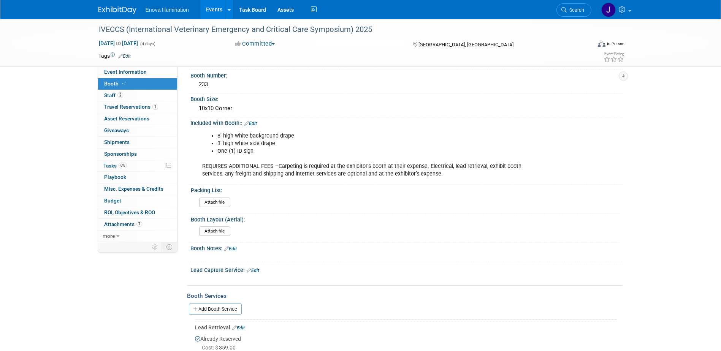
click at [127, 10] on img at bounding box center [117, 10] width 38 height 8
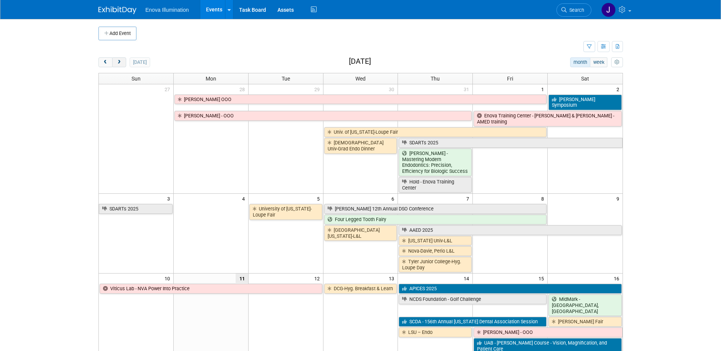
click at [120, 63] on span "next" at bounding box center [119, 62] width 6 height 5
